Goal: Complete application form

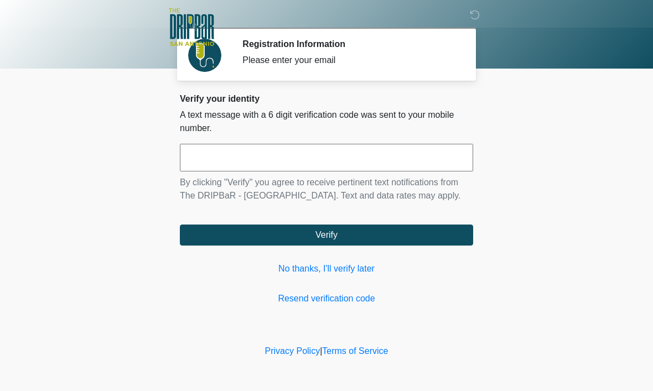
scroll to position [1, 0]
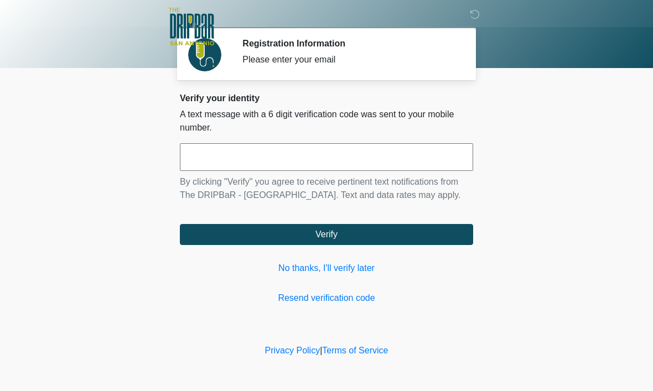
click at [316, 166] on input "text" at bounding box center [326, 158] width 293 height 28
type input "******"
click at [365, 246] on button "Verify" at bounding box center [326, 235] width 293 height 21
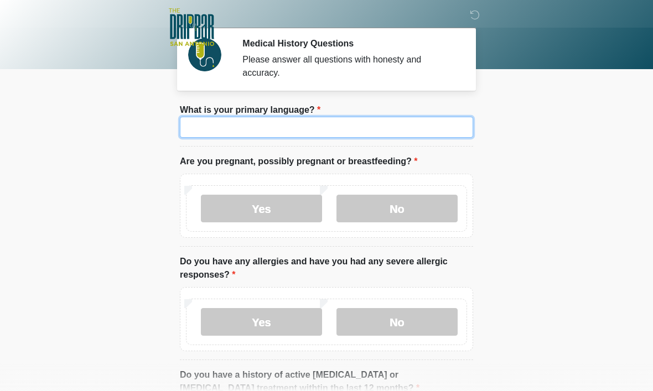
click at [267, 129] on input "What is your primary language?" at bounding box center [326, 127] width 293 height 21
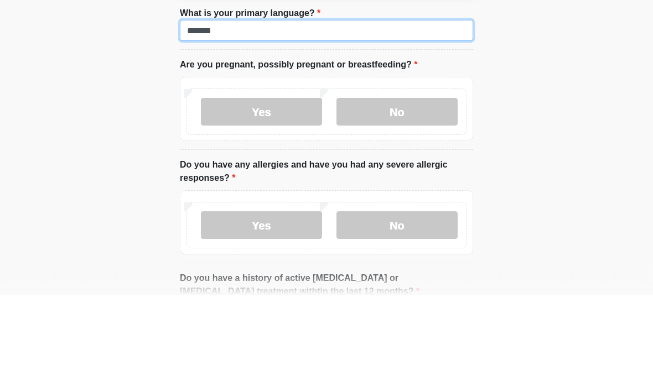
type input "*******"
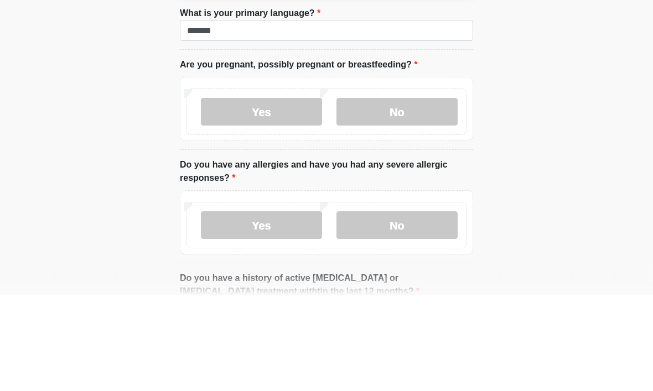
click at [410, 195] on label "No" at bounding box center [397, 209] width 121 height 28
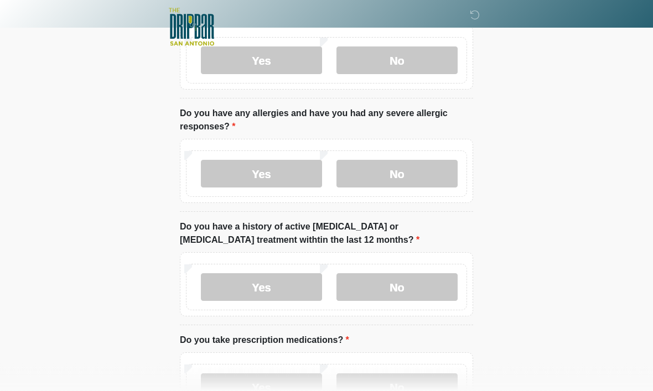
scroll to position [150, 0]
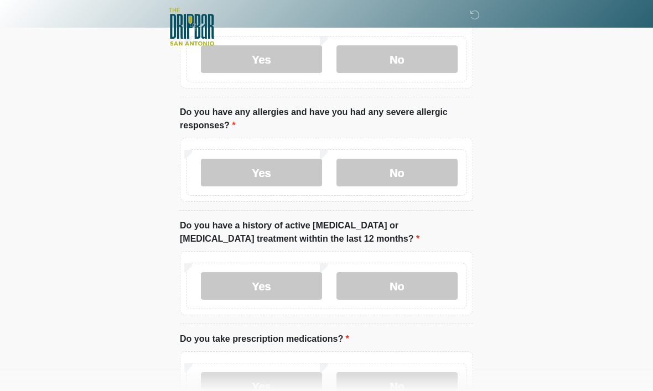
click at [411, 174] on label "No" at bounding box center [397, 173] width 121 height 28
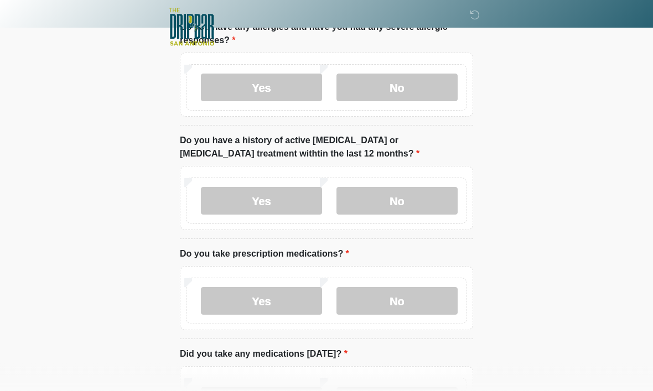
scroll to position [236, 0]
click at [401, 193] on label "No" at bounding box center [397, 201] width 121 height 28
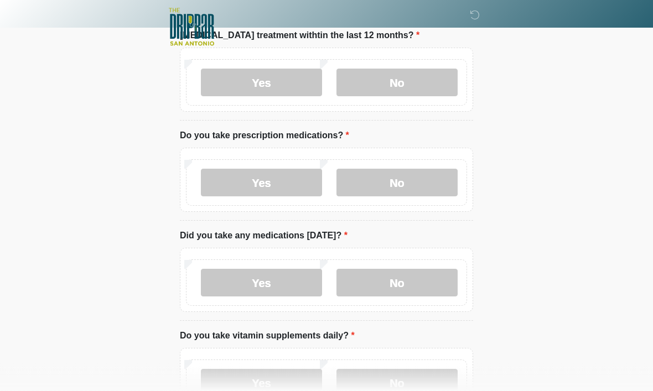
scroll to position [354, 0]
click at [406, 178] on label "No" at bounding box center [397, 183] width 121 height 28
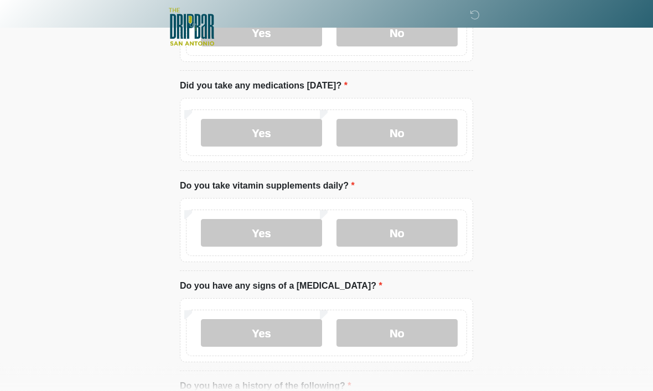
scroll to position [504, 0]
click at [280, 135] on label "Yes" at bounding box center [261, 133] width 121 height 28
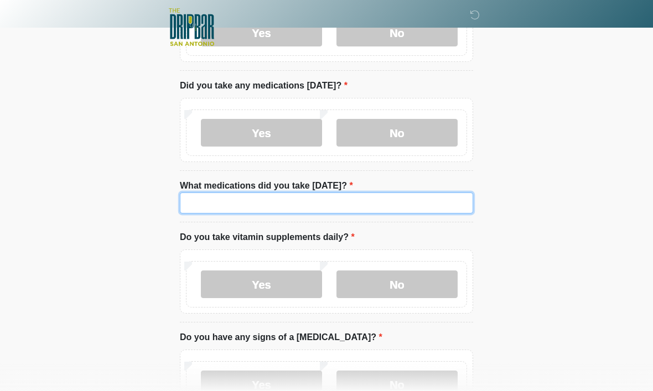
click at [242, 205] on input "What medications did you take today?" at bounding box center [326, 203] width 293 height 21
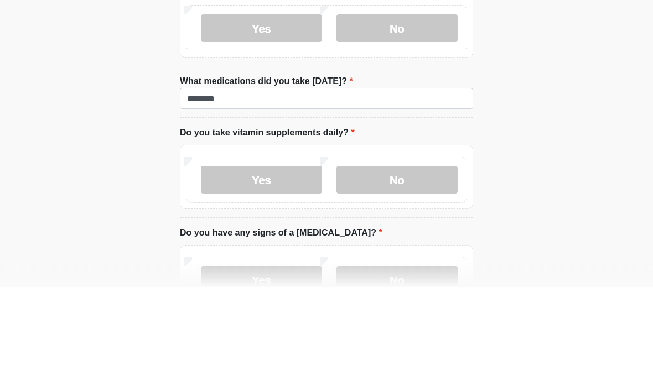
scroll to position [609, 0]
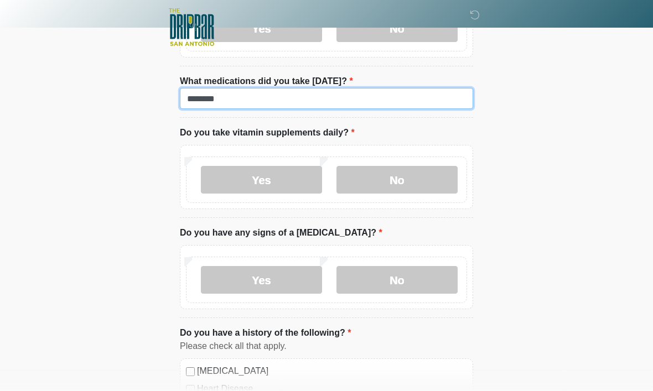
type input "********"
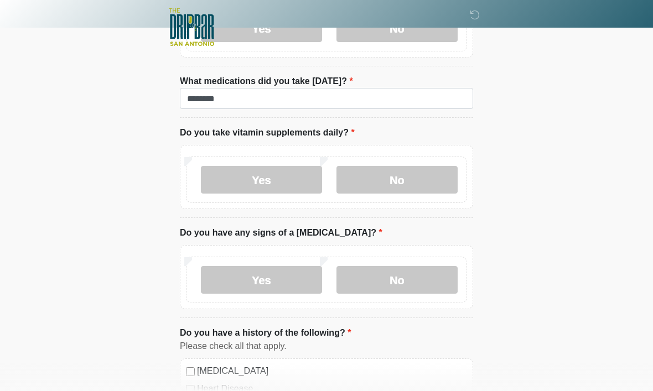
click at [288, 177] on label "Yes" at bounding box center [261, 180] width 121 height 28
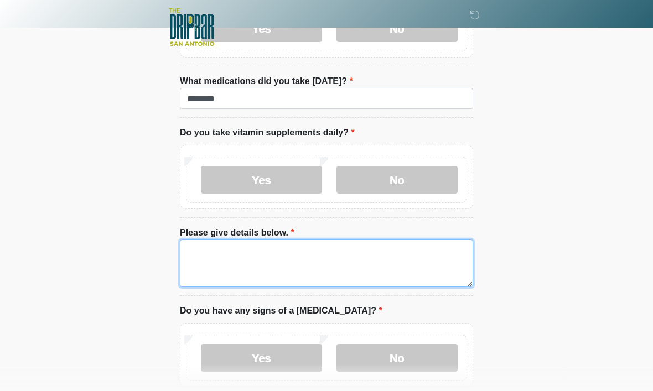
click at [274, 256] on textarea "Please give details below." at bounding box center [326, 264] width 293 height 48
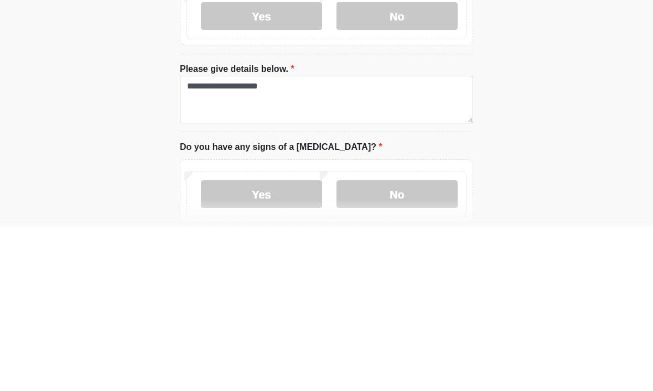
scroll to position [773, 0]
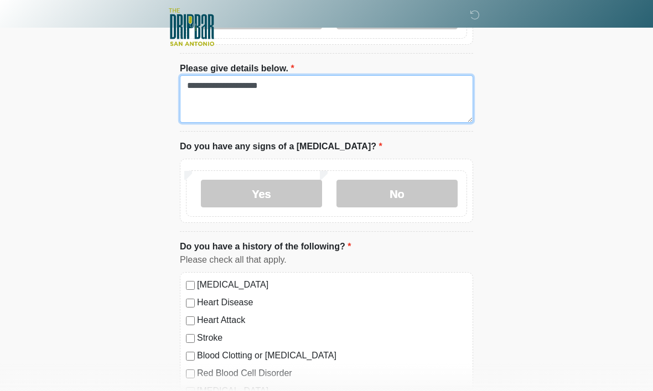
click at [309, 88] on textarea "**********" at bounding box center [326, 99] width 293 height 48
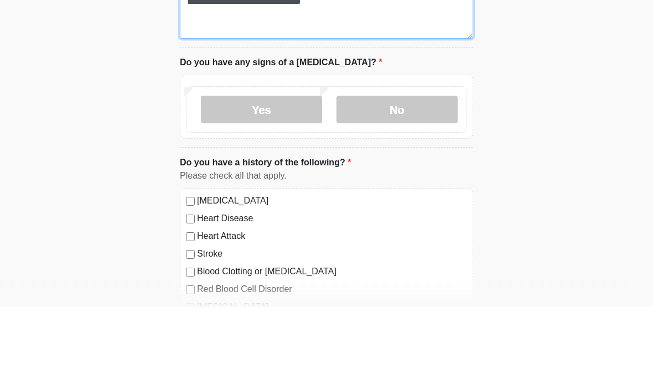
type textarea "**********"
click at [406, 181] on label "No" at bounding box center [397, 195] width 121 height 28
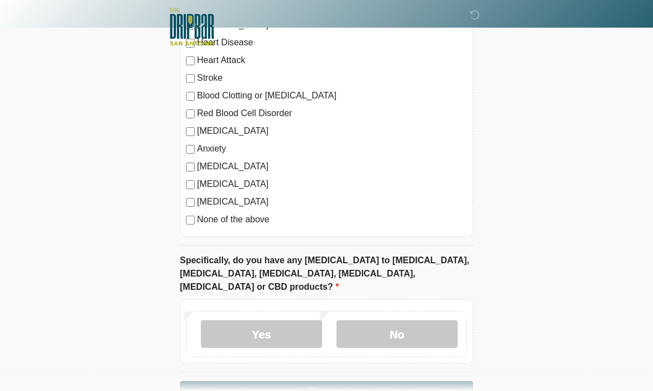
scroll to position [1050, 0]
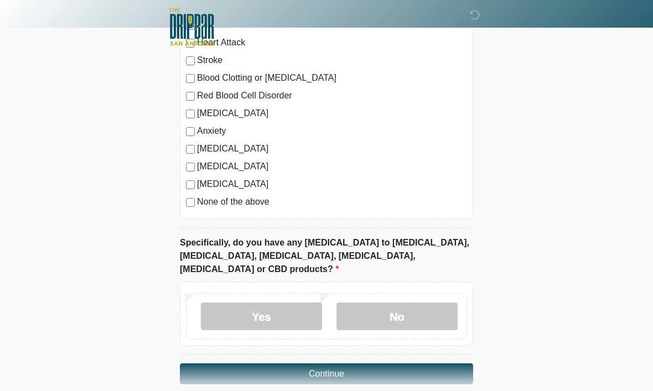
click at [400, 303] on label "No" at bounding box center [397, 317] width 121 height 28
click at [374, 364] on button "Continue" at bounding box center [326, 374] width 293 height 21
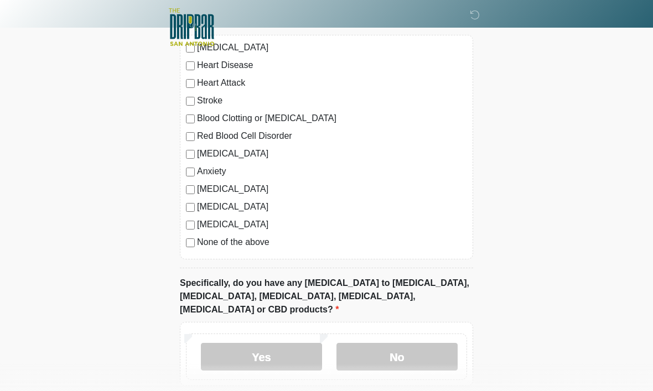
scroll to position [1050, 0]
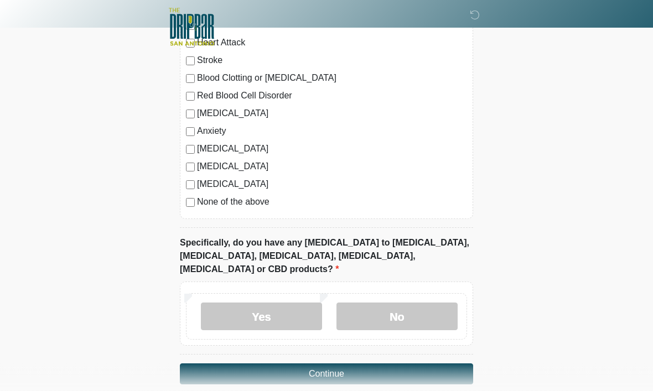
click at [397, 303] on label "No" at bounding box center [397, 317] width 121 height 28
click at [376, 364] on button "Continue" at bounding box center [326, 374] width 293 height 21
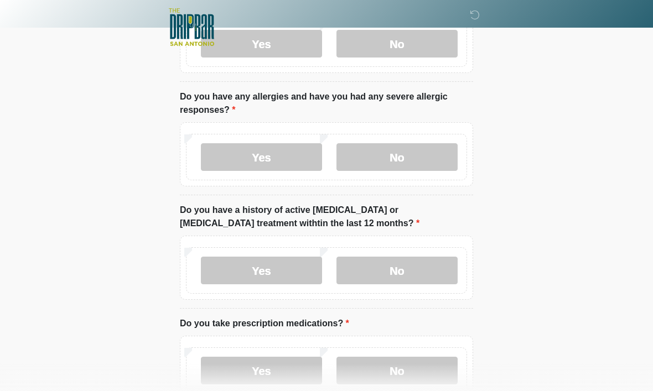
scroll to position [0, 0]
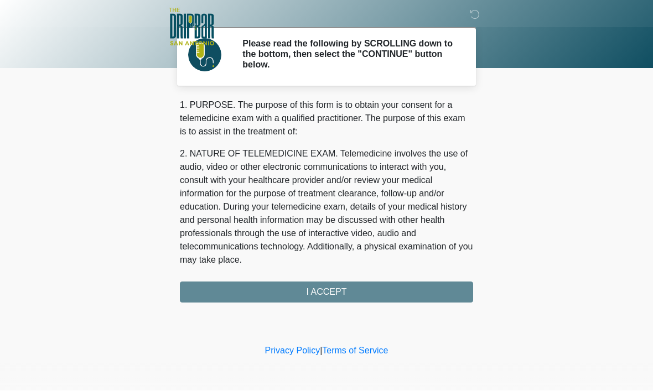
click at [370, 290] on div "1. PURPOSE. The purpose of this form is to obtain your consent for a telemedici…" at bounding box center [326, 201] width 293 height 204
click at [339, 292] on div "1. PURPOSE. The purpose of this form is to obtain your consent for a telemedici…" at bounding box center [326, 201] width 293 height 204
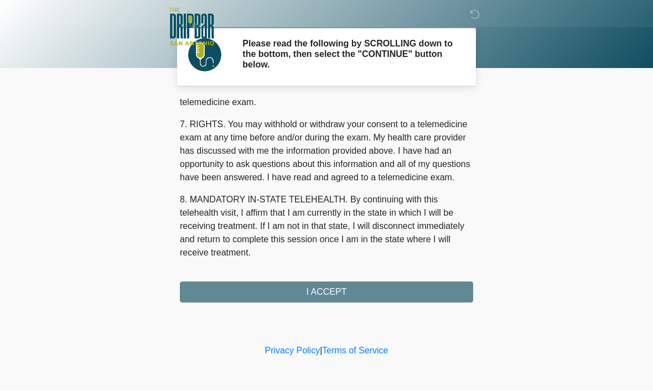
scroll to position [499, 0]
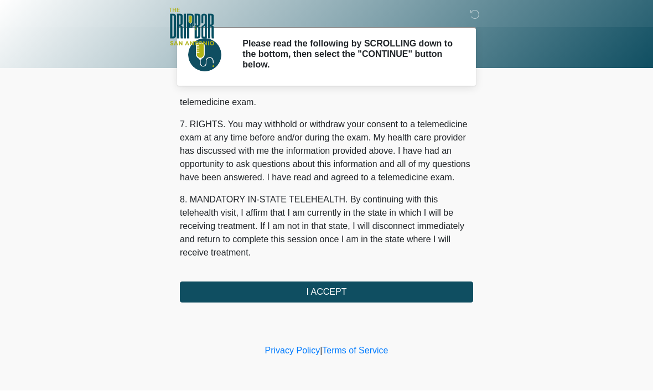
click at [334, 290] on button "I ACCEPT" at bounding box center [326, 292] width 293 height 21
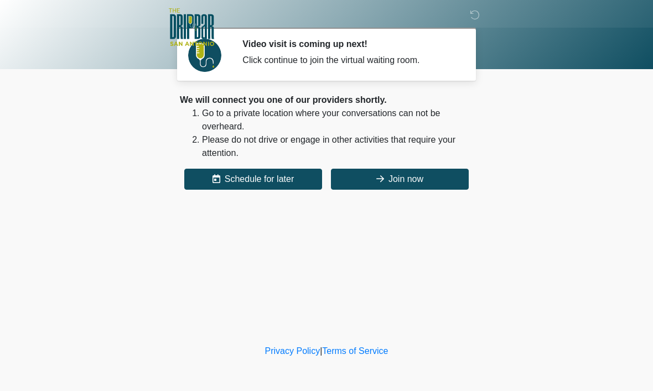
click at [378, 178] on icon at bounding box center [381, 178] width 8 height 9
